Goal: Task Accomplishment & Management: Complete application form

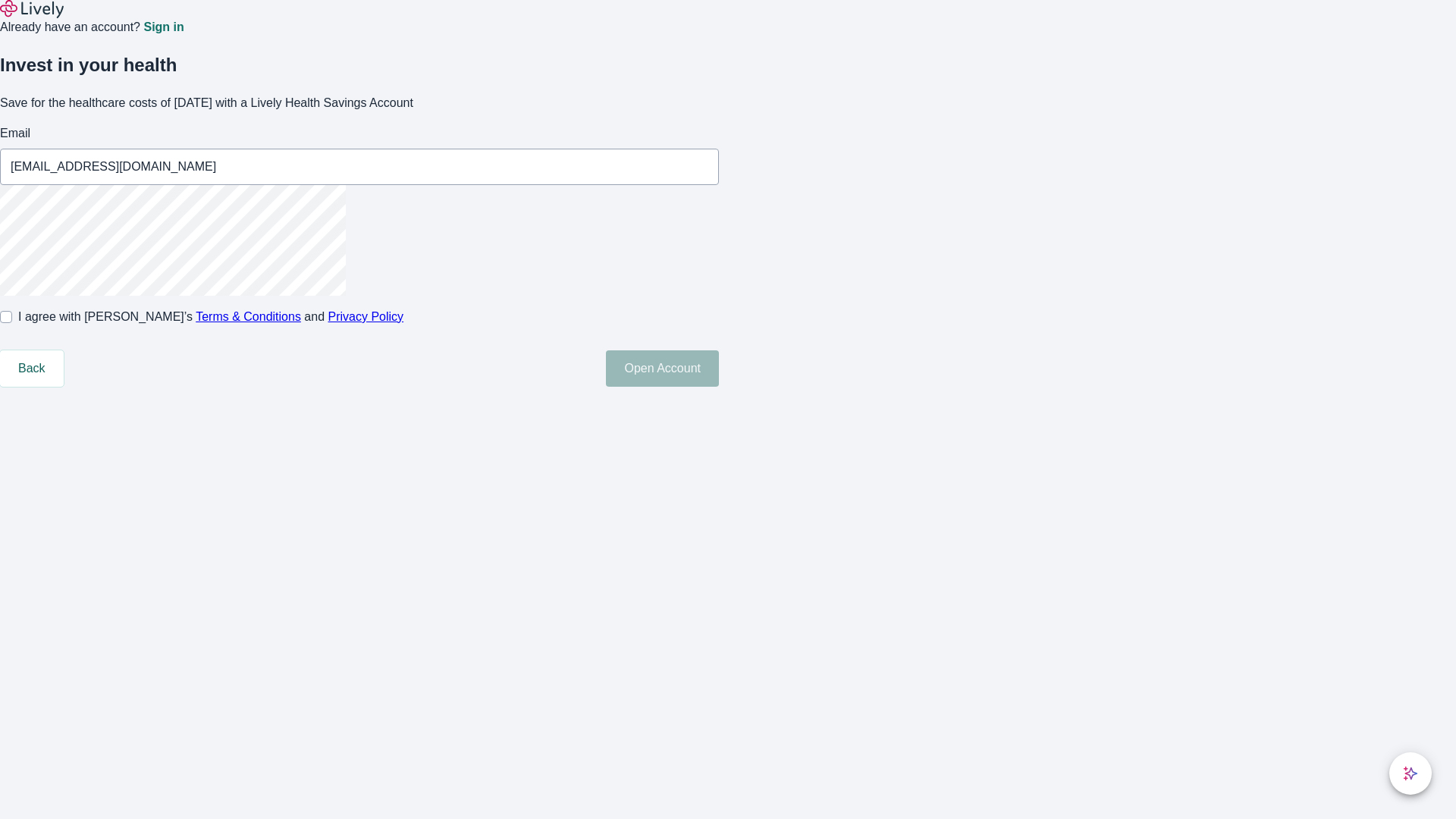
click at [12, 323] on input "I agree with Lively’s Terms & Conditions and Privacy Policy" at bounding box center [6, 317] width 12 height 12
checkbox input "true"
click at [719, 387] on button "Open Account" at bounding box center [662, 368] width 113 height 37
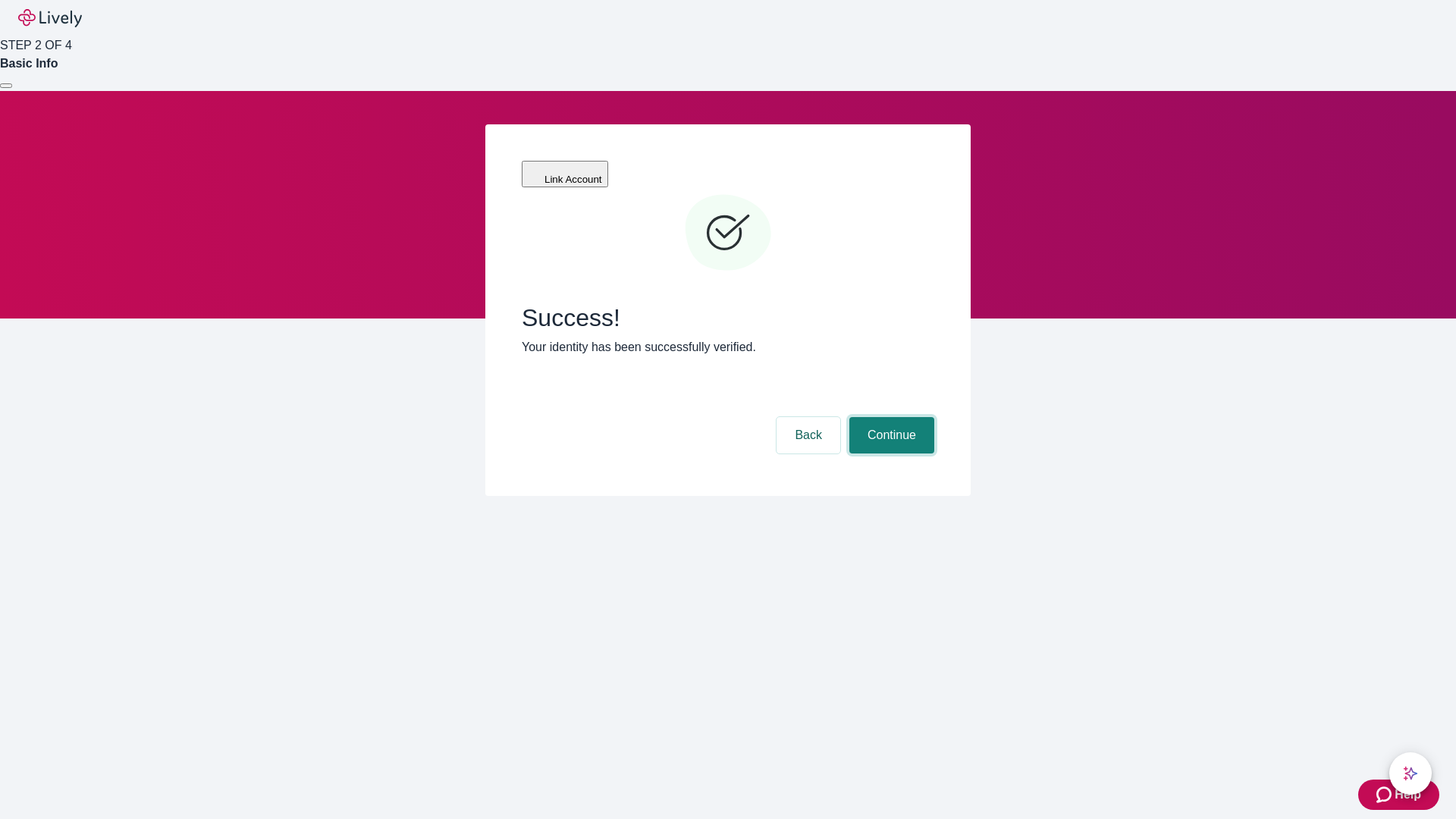
click at [890, 417] on button "Continue" at bounding box center [892, 435] width 85 height 37
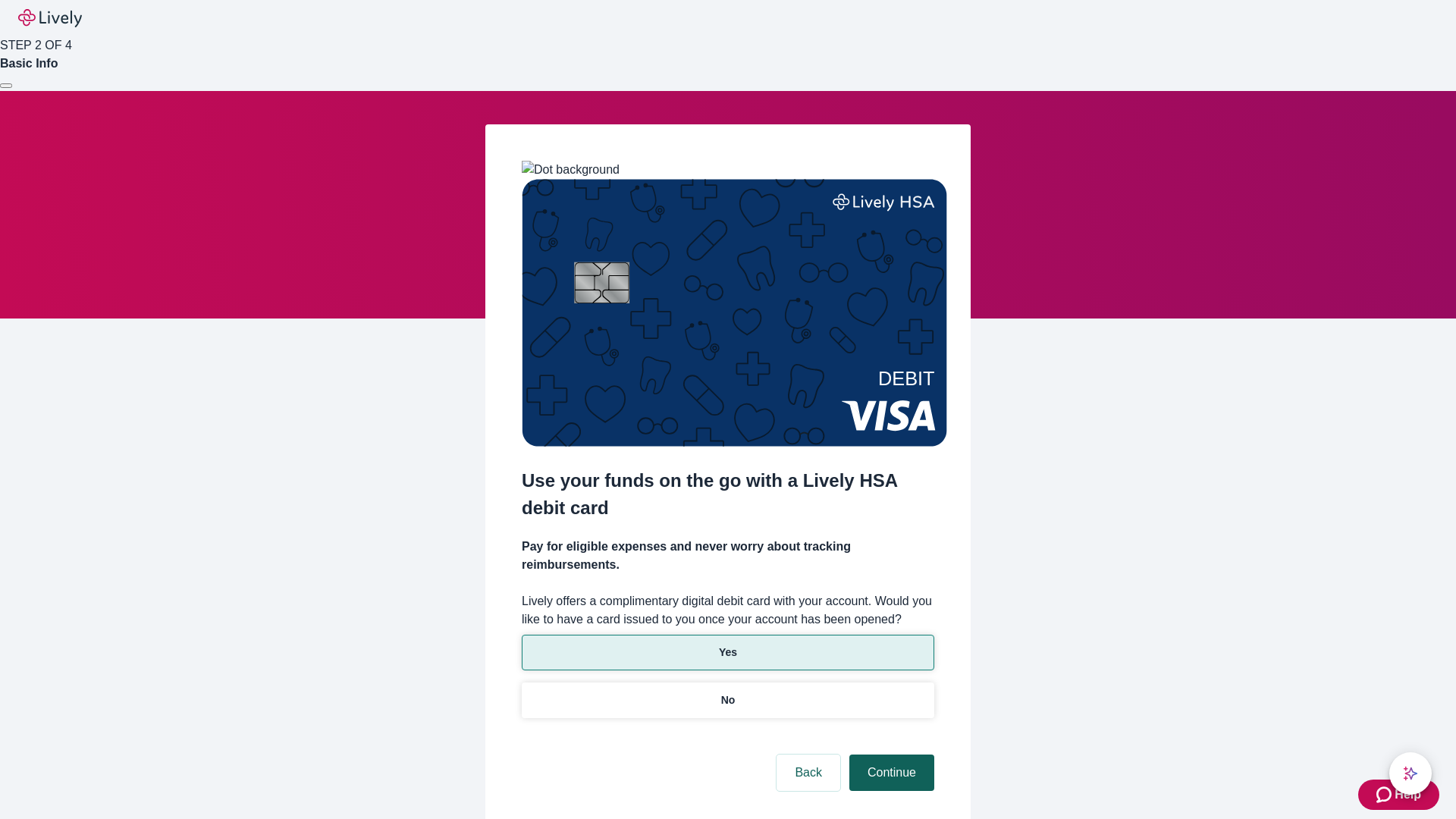
click at [727, 644] on p "Yes" at bounding box center [727, 652] width 18 height 16
click at [890, 754] on button "Continue" at bounding box center [892, 772] width 85 height 37
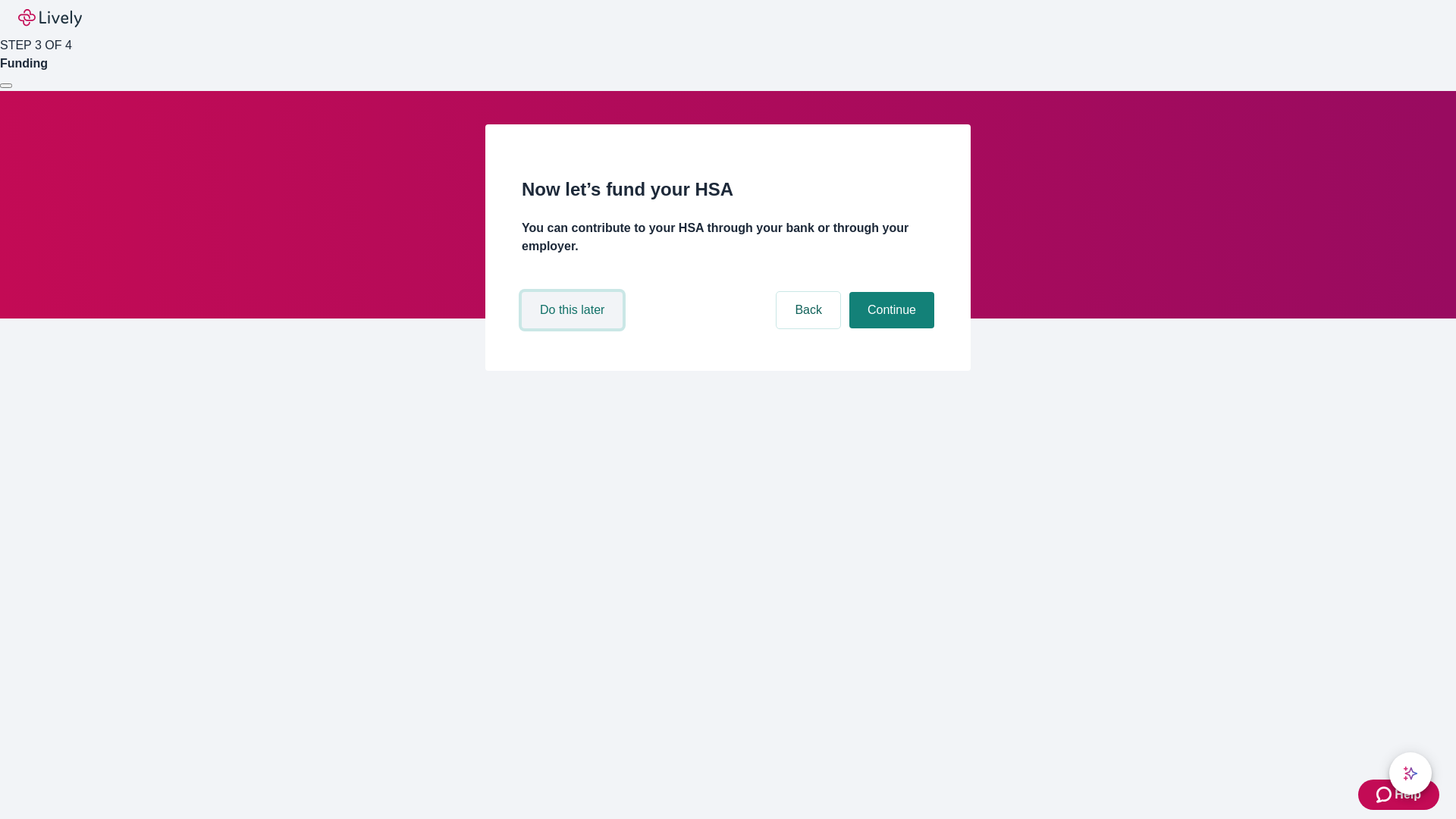
click at [574, 328] on button "Do this later" at bounding box center [572, 310] width 101 height 37
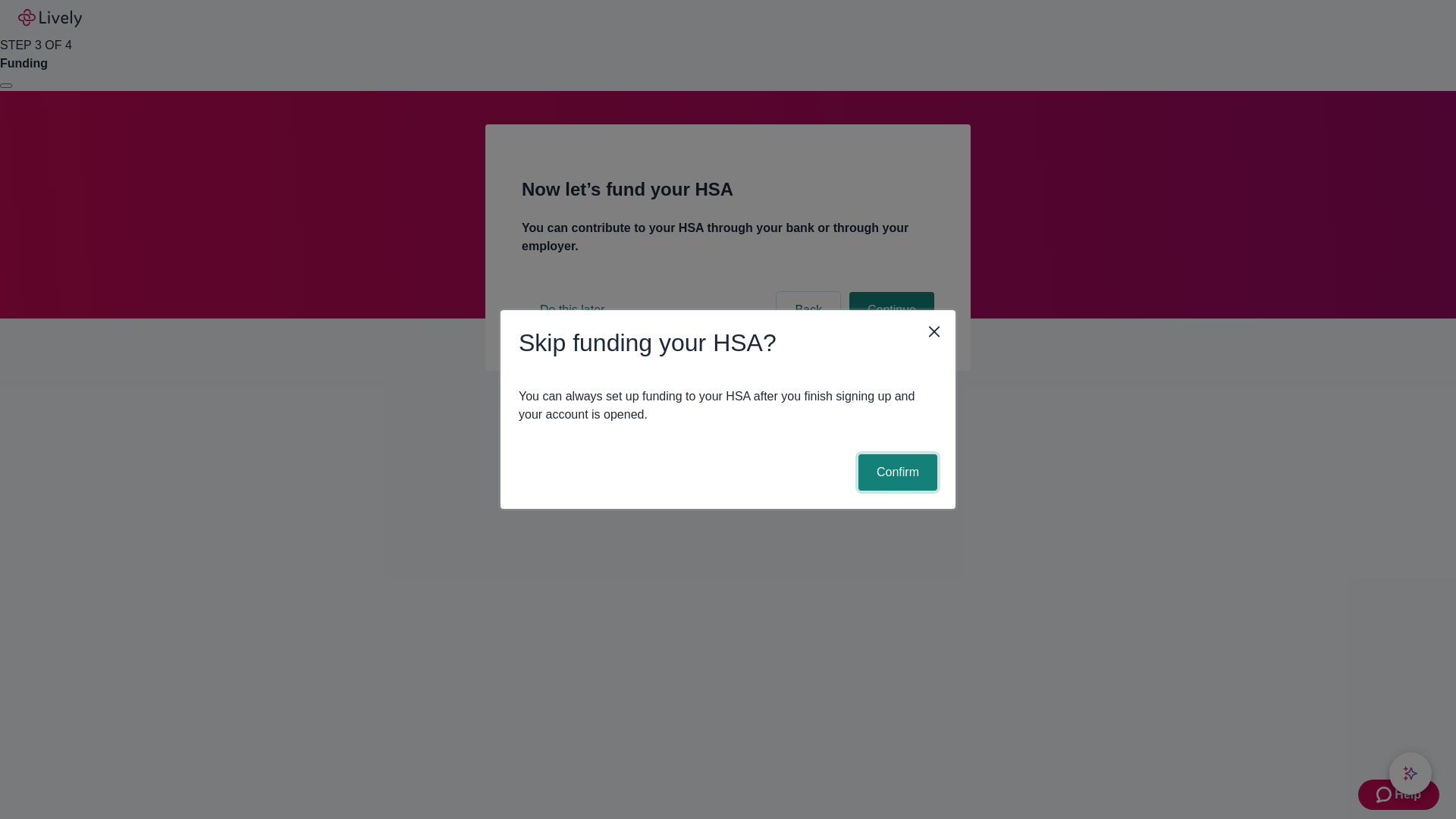
click at [896, 473] on button "Confirm" at bounding box center [897, 472] width 79 height 37
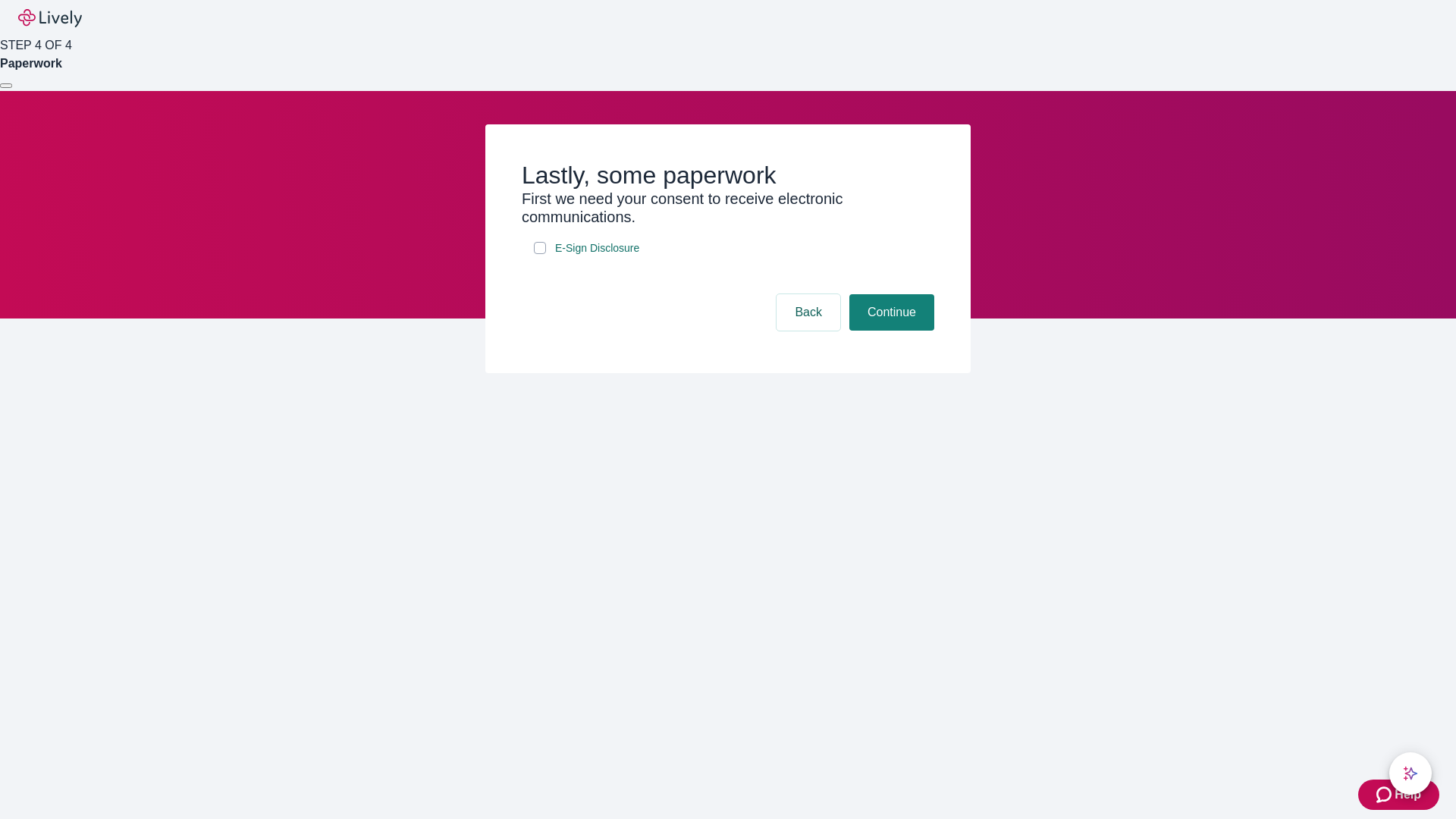
click at [540, 254] on input "E-Sign Disclosure" at bounding box center [540, 248] width 12 height 12
checkbox input "true"
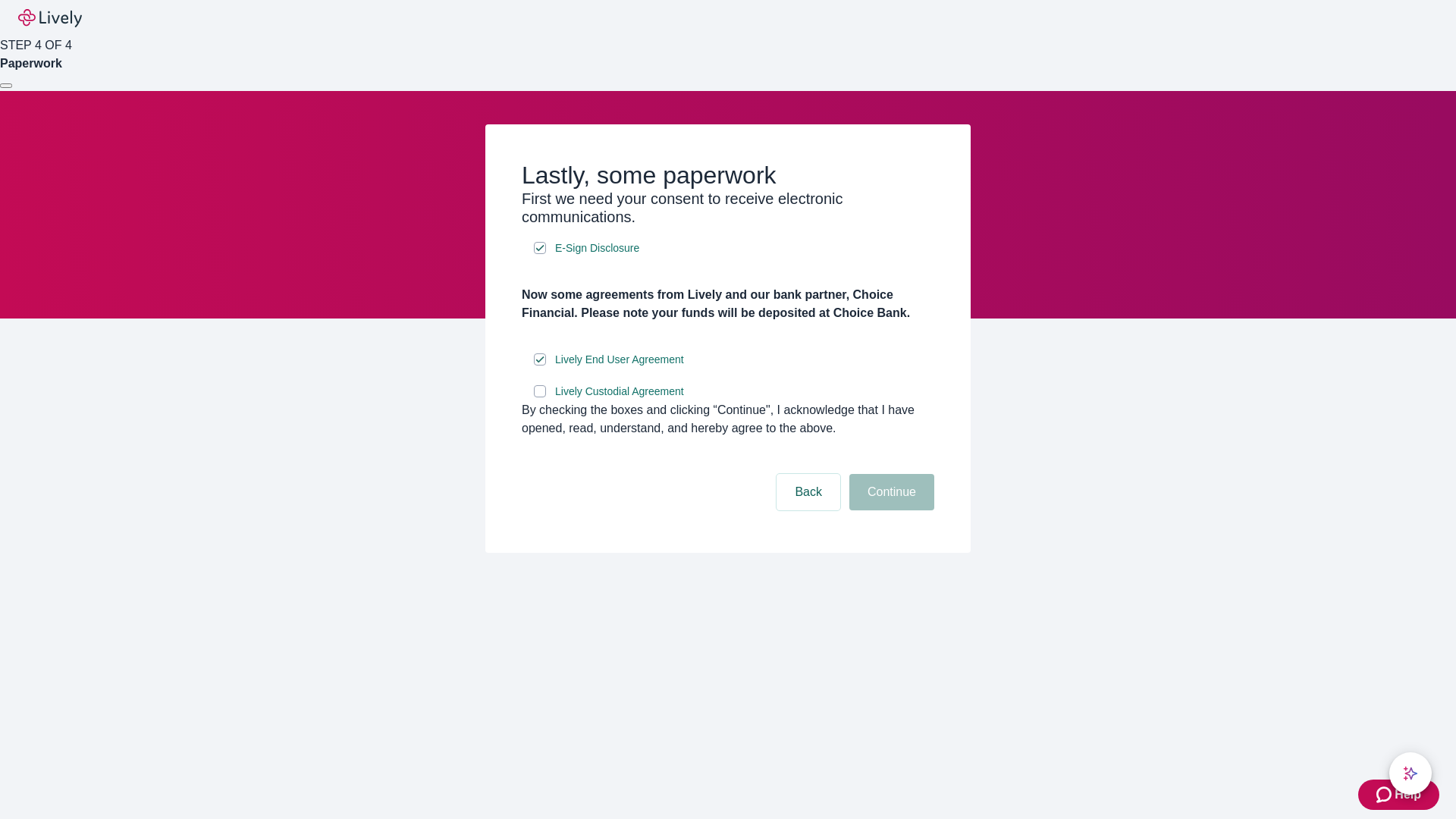
click at [540, 397] on input "Lively Custodial Agreement" at bounding box center [540, 392] width 12 height 12
checkbox input "true"
click at [890, 510] on button "Continue" at bounding box center [892, 491] width 85 height 37
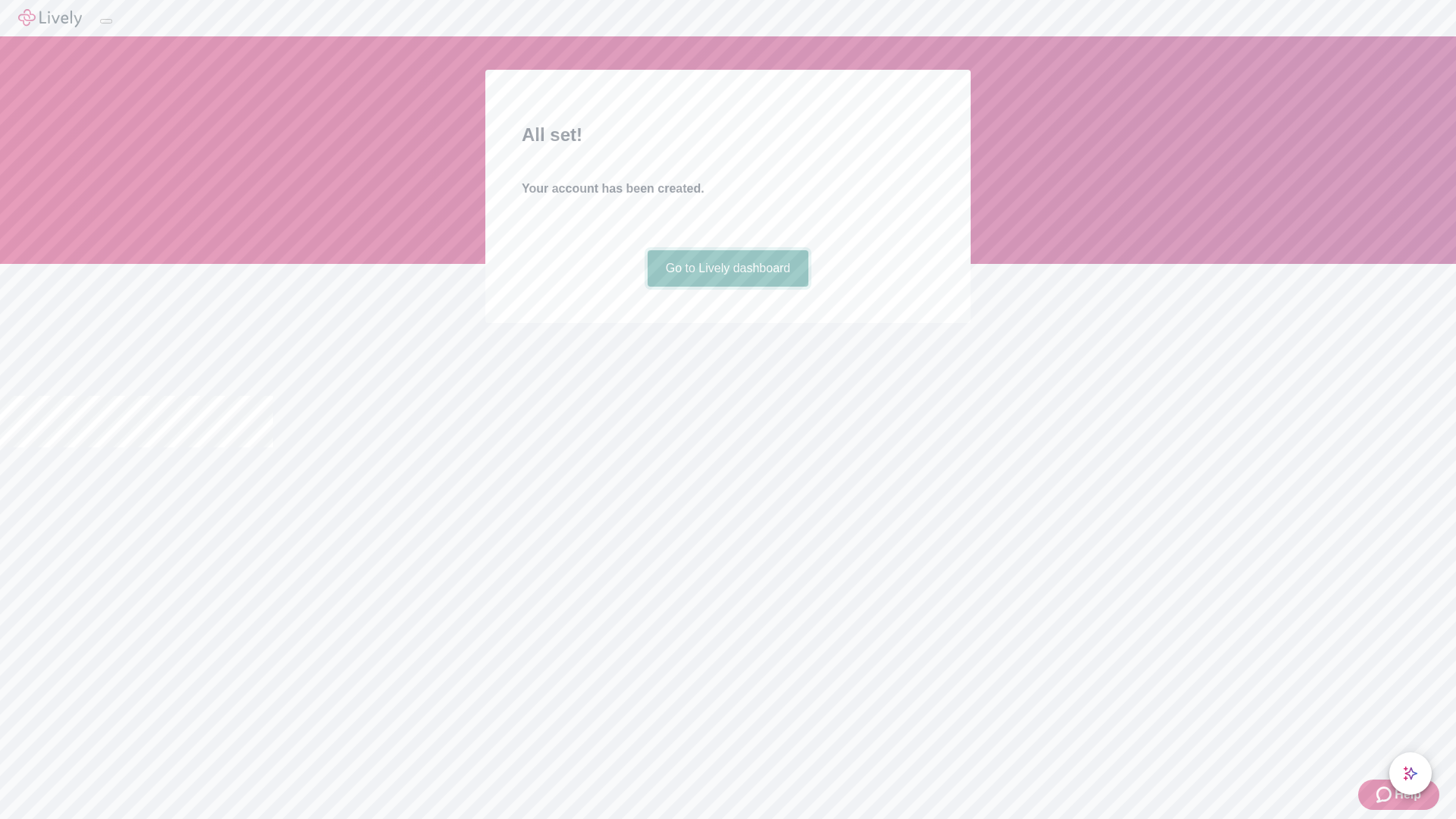
click at [727, 286] on link "Go to Lively dashboard" at bounding box center [728, 268] width 162 height 37
